Goal: Task Accomplishment & Management: Use online tool/utility

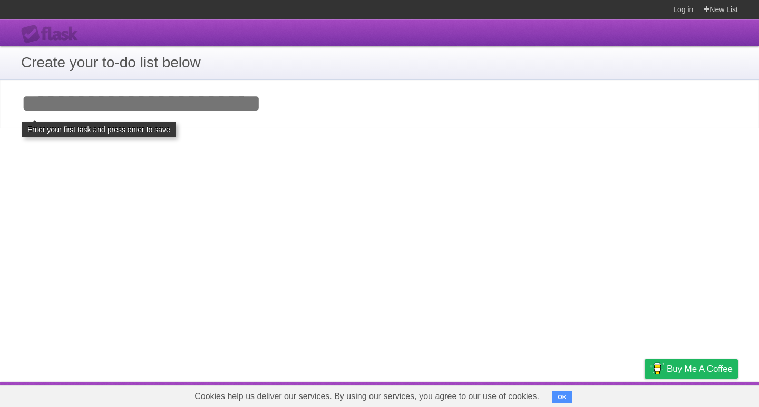
click at [220, 109] on input "Add your first task" at bounding box center [379, 104] width 759 height 48
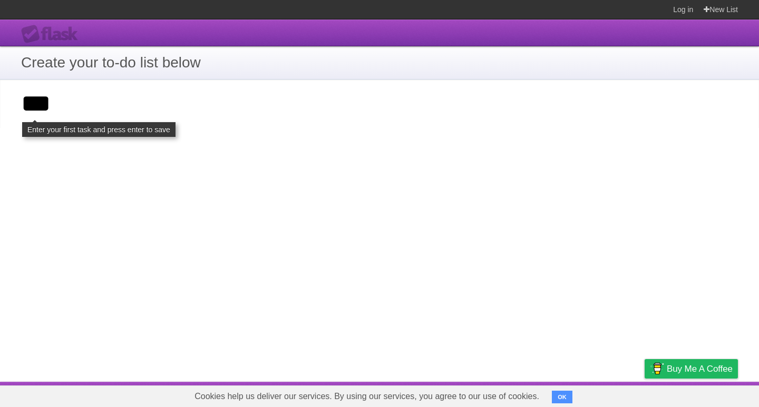
type input "***"
click input "**********" at bounding box center [0, 0] width 0 height 0
